Goal: Navigation & Orientation: Find specific page/section

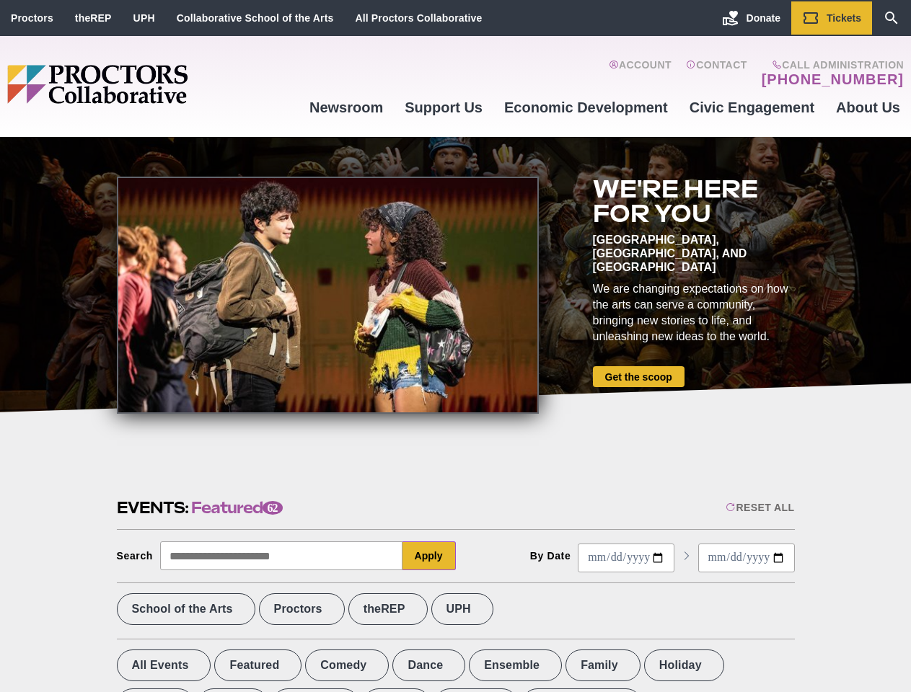
click at [455, 346] on div at bounding box center [328, 295] width 422 height 237
click at [758, 508] on div "Reset All" at bounding box center [759, 508] width 68 height 12
click at [429, 556] on button "Apply" at bounding box center [428, 555] width 53 height 29
